Goal: Check status: Check status

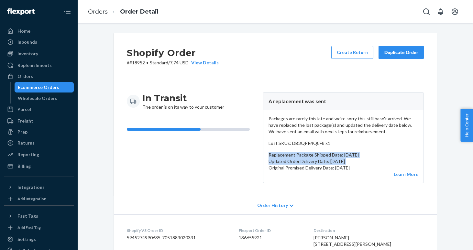
drag, startPoint x: 269, startPoint y: 155, endPoint x: 375, endPoint y: 164, distance: 106.6
click at [379, 170] on div "Packages are rarely this late and we're sorry this still hasn't arrived. We hav…" at bounding box center [343, 146] width 160 height 73
drag, startPoint x: 375, startPoint y: 166, endPoint x: 269, endPoint y: 153, distance: 107.6
click at [269, 153] on div "Packages are rarely this late and we're sorry this still hasn't arrived. We hav…" at bounding box center [343, 146] width 160 height 73
copy div "Replacement Package Shipped Date: [DATE] Updated Order Delivery Date: [DATE] Or…"
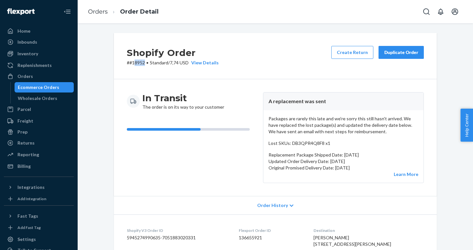
drag, startPoint x: 145, startPoint y: 64, endPoint x: 138, endPoint y: 64, distance: 6.8
click at [136, 64] on p "# #18952 • Standard / 7,74 USD View Details" at bounding box center [173, 63] width 92 height 6
click at [164, 87] on div "In Transit The order is on its way to your customer A replacement was sent Pack…" at bounding box center [275, 137] width 323 height 117
click at [211, 63] on div "View Details" at bounding box center [204, 63] width 30 height 6
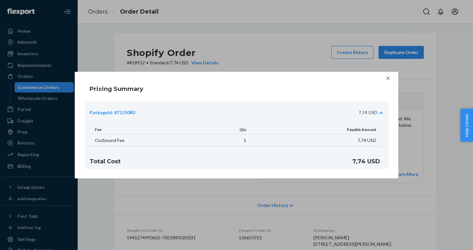
click at [270, 44] on div "Pricing Summary PackageId: 87125080 7,74 USD Fee Qty Payable Amount Outbound Fe…" at bounding box center [236, 125] width 473 height 250
